Goal: Task Accomplishment & Management: Complete application form

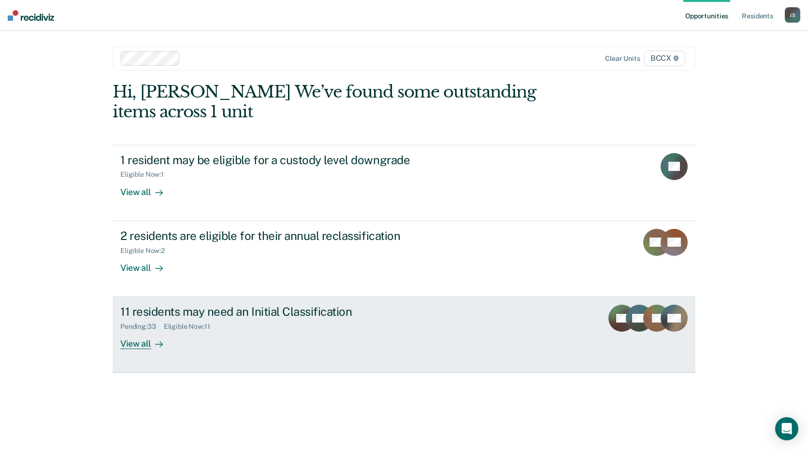
click at [290, 318] on div "11 residents may need an Initial Classification" at bounding box center [289, 312] width 339 height 14
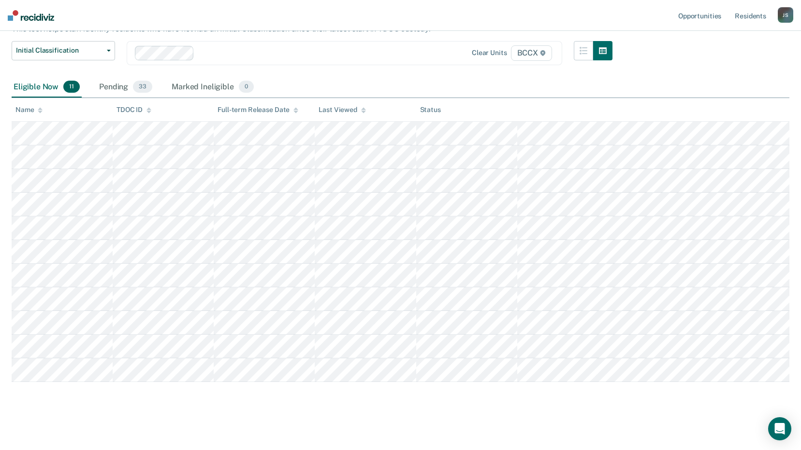
scroll to position [72, 0]
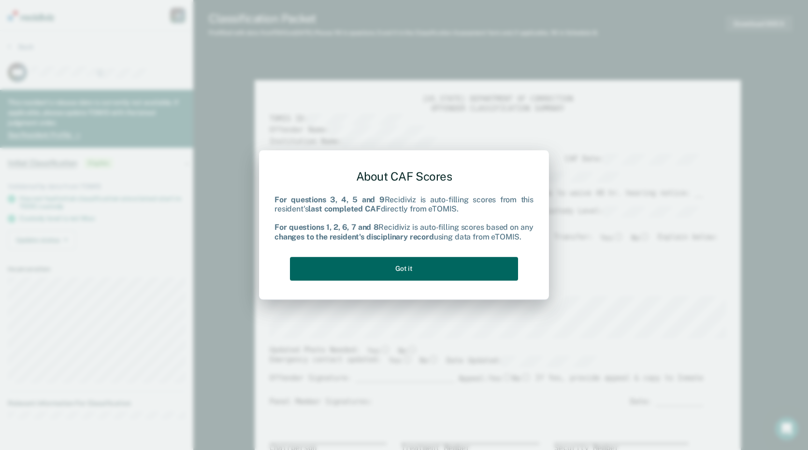
click at [510, 268] on button "Got it" at bounding box center [404, 269] width 228 height 24
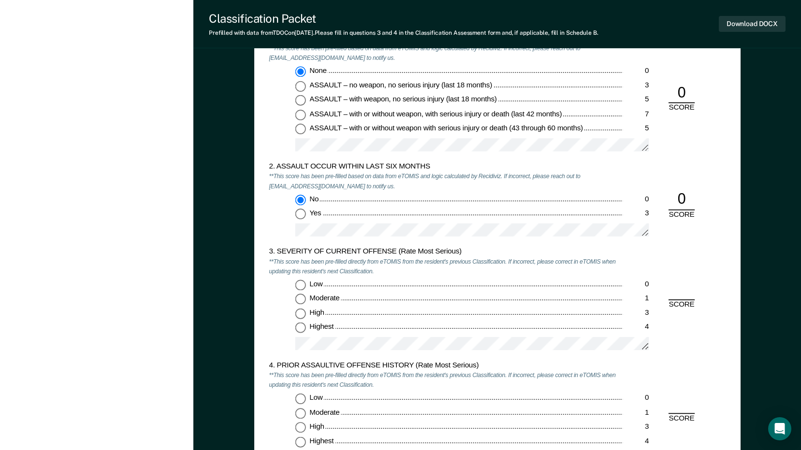
scroll to position [870, 0]
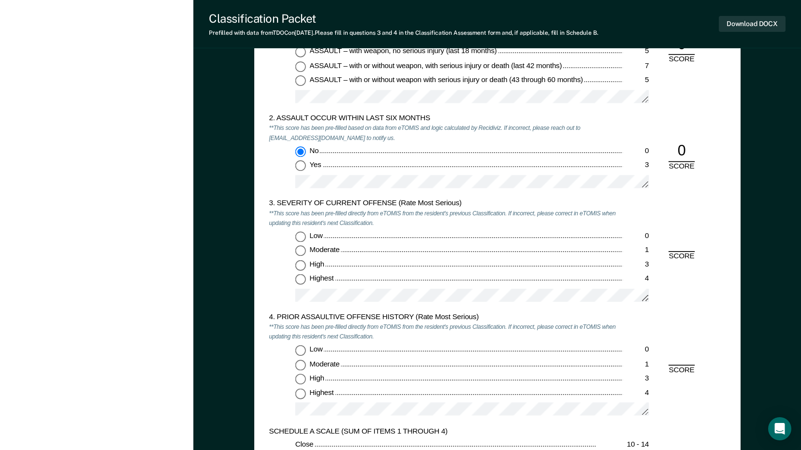
click at [299, 282] on input "Highest 4" at bounding box center [300, 280] width 11 height 11
type textarea "x"
radio input "true"
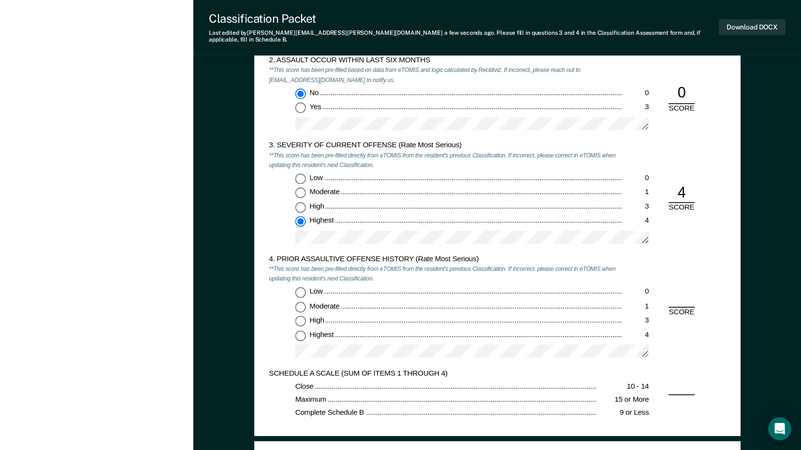
scroll to position [1015, 0]
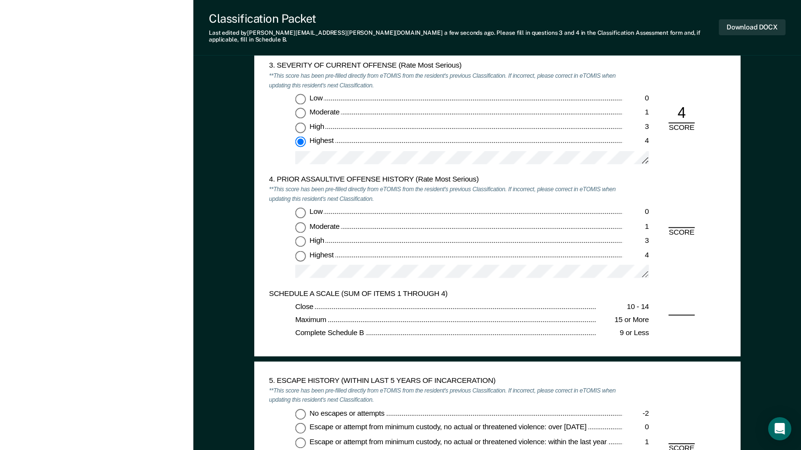
click at [301, 207] on input "Low 0" at bounding box center [300, 212] width 11 height 11
type textarea "x"
radio input "true"
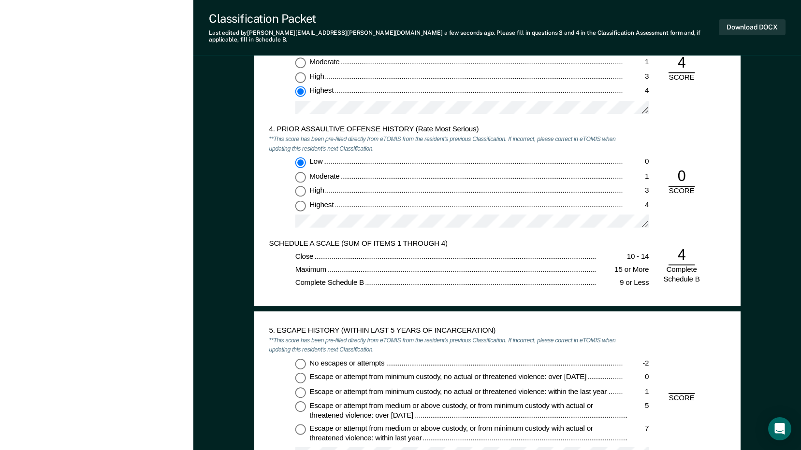
scroll to position [1112, 0]
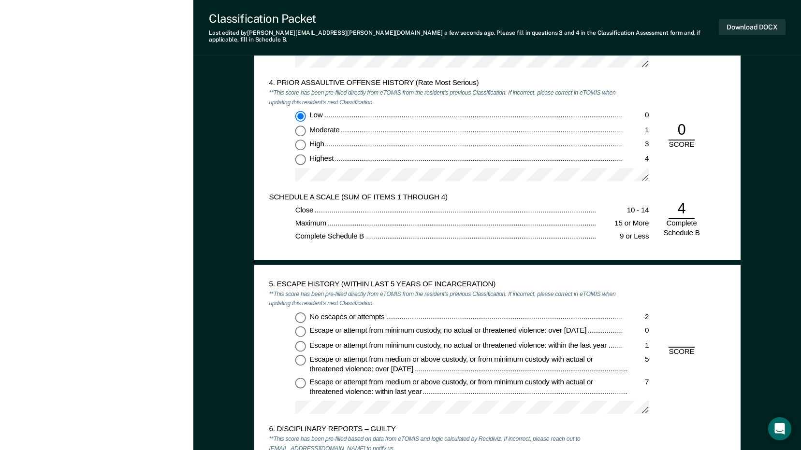
click at [301, 312] on input "No escapes or attempts -2" at bounding box center [300, 317] width 11 height 11
type textarea "x"
radio input "true"
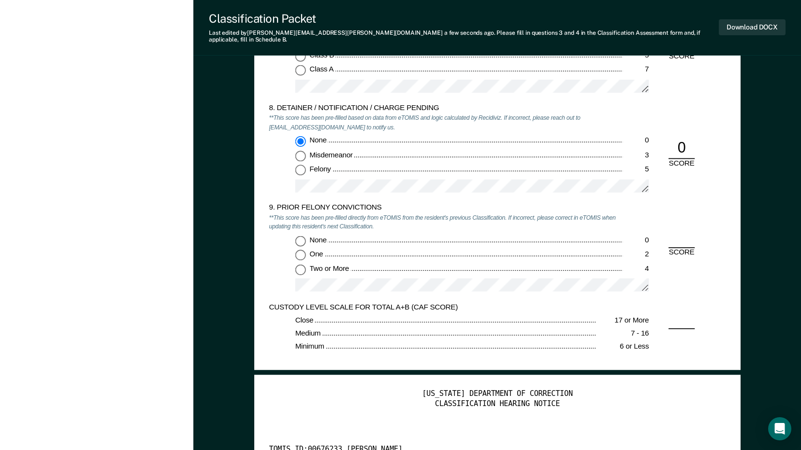
scroll to position [1692, 0]
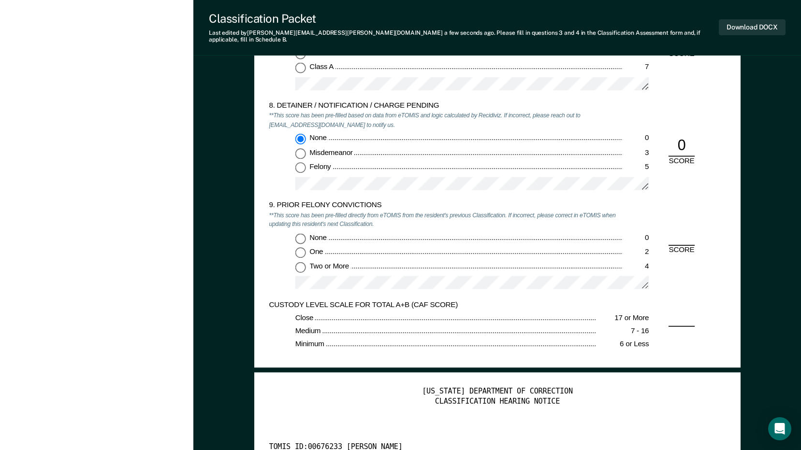
click at [298, 233] on input "None 0" at bounding box center [300, 238] width 11 height 11
type textarea "x"
radio input "true"
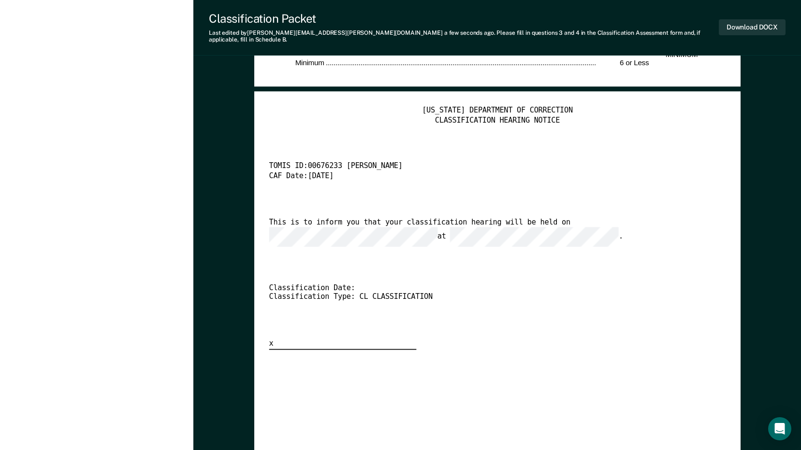
scroll to position [1982, 0]
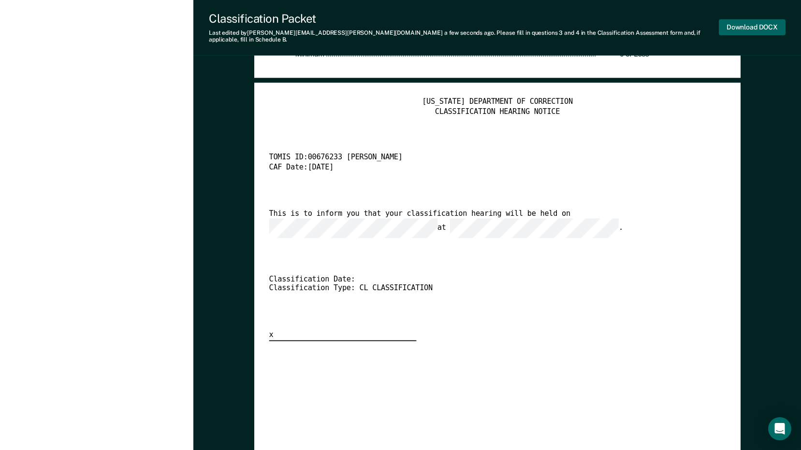
click at [741, 25] on button "Download DOCX" at bounding box center [752, 27] width 67 height 16
type textarea "x"
